Goal: Task Accomplishment & Management: Use online tool/utility

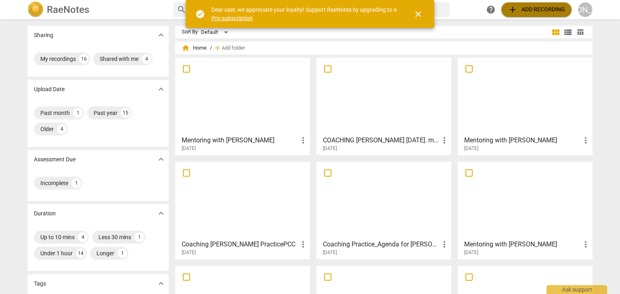
click at [517, 10] on span "add Add recording" at bounding box center [536, 10] width 57 height 10
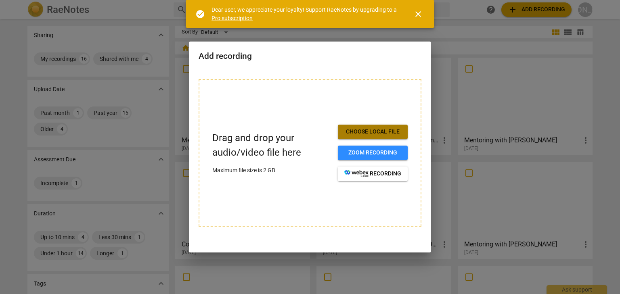
click at [381, 136] on span "Choose local file" at bounding box center [372, 132] width 57 height 8
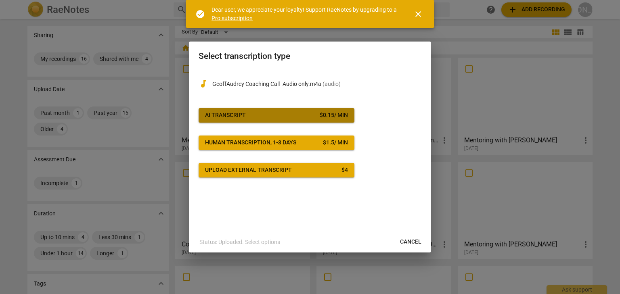
click at [272, 112] on span "AI Transcript $ 0.15 / min" at bounding box center [276, 115] width 143 height 8
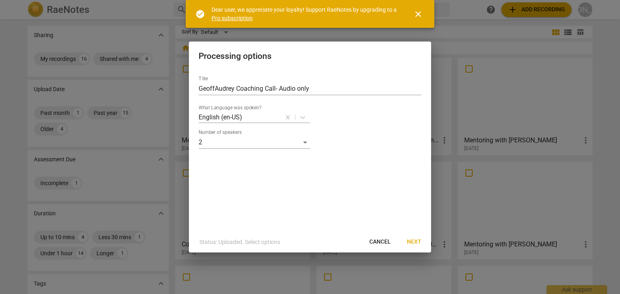
click at [408, 241] on span "Next" at bounding box center [414, 242] width 15 height 8
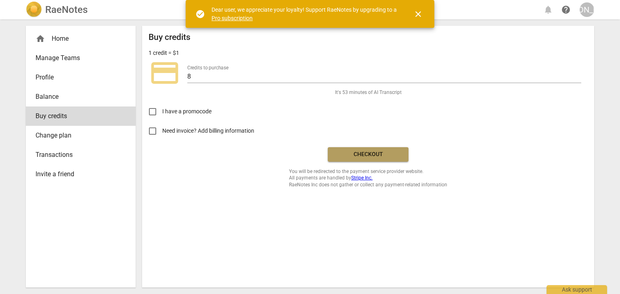
click at [371, 155] on span "Checkout" at bounding box center [368, 155] width 68 height 8
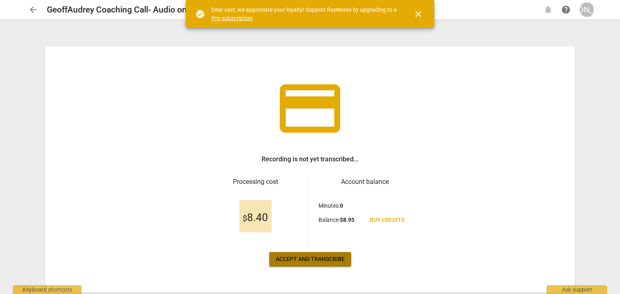
click at [321, 262] on span "Accept and transcribe" at bounding box center [310, 260] width 69 height 8
